Goal: Information Seeking & Learning: Learn about a topic

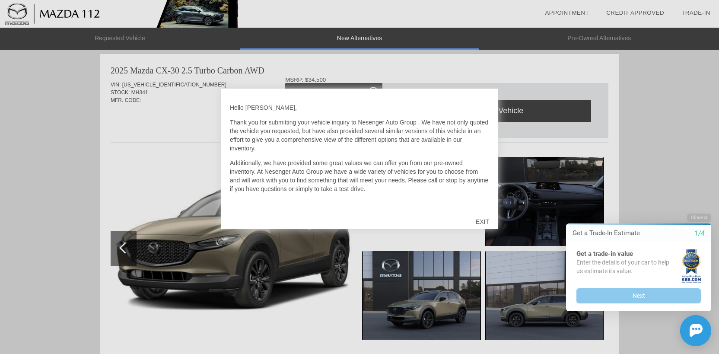
click at [483, 222] on div "EXIT" at bounding box center [482, 222] width 31 height 26
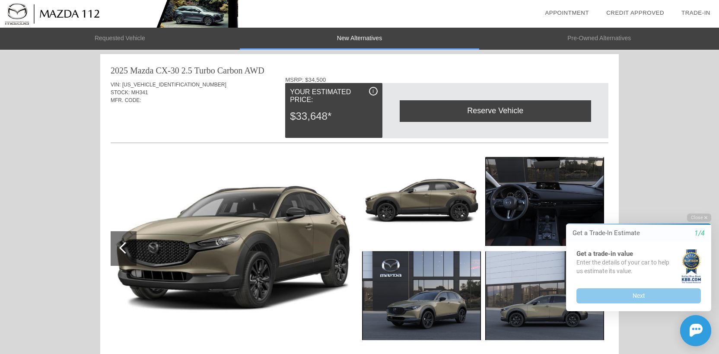
click at [374, 89] on div "i" at bounding box center [373, 91] width 9 height 9
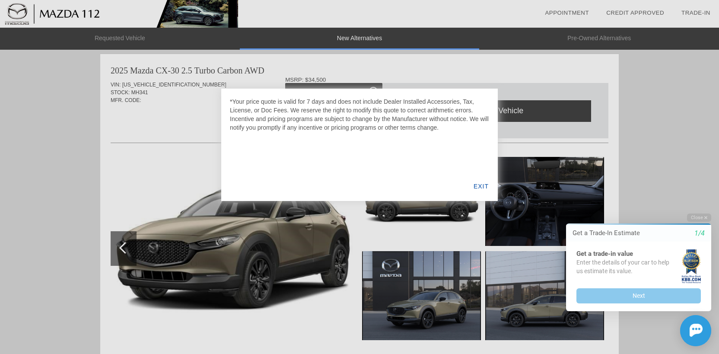
click at [374, 89] on div "*Your price quote is valid for 7 days and does not include Dealer Installed Acc…" at bounding box center [359, 145] width 277 height 112
click at [476, 189] on div "EXIT" at bounding box center [481, 186] width 33 height 29
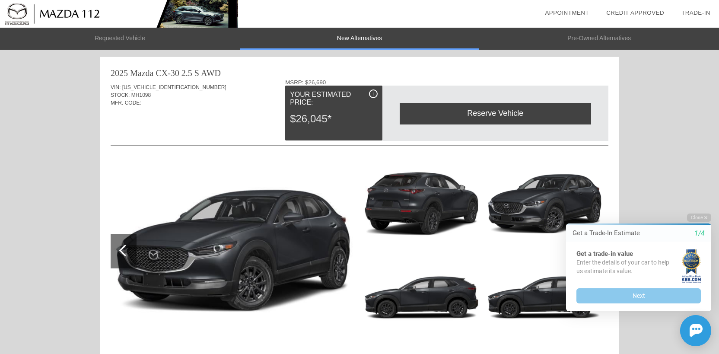
click at [67, 12] on img at bounding box center [119, 14] width 238 height 28
click at [700, 214] on button "Close" at bounding box center [699, 218] width 24 height 8
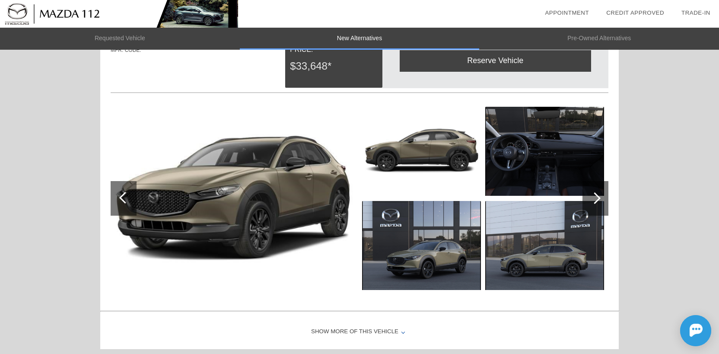
scroll to position [895, 0]
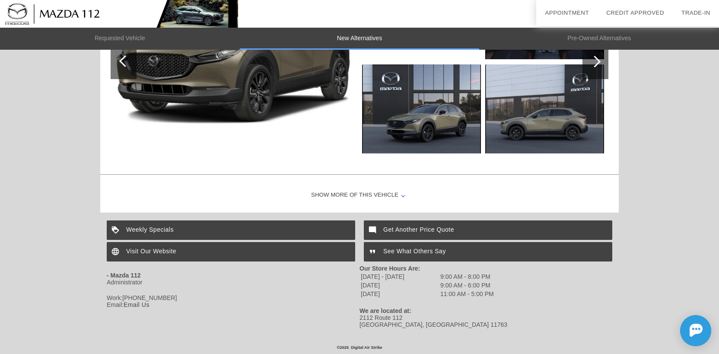
click at [127, 231] on div "Weekly Specials" at bounding box center [231, 230] width 249 height 19
